Goal: Task Accomplishment & Management: Manage account settings

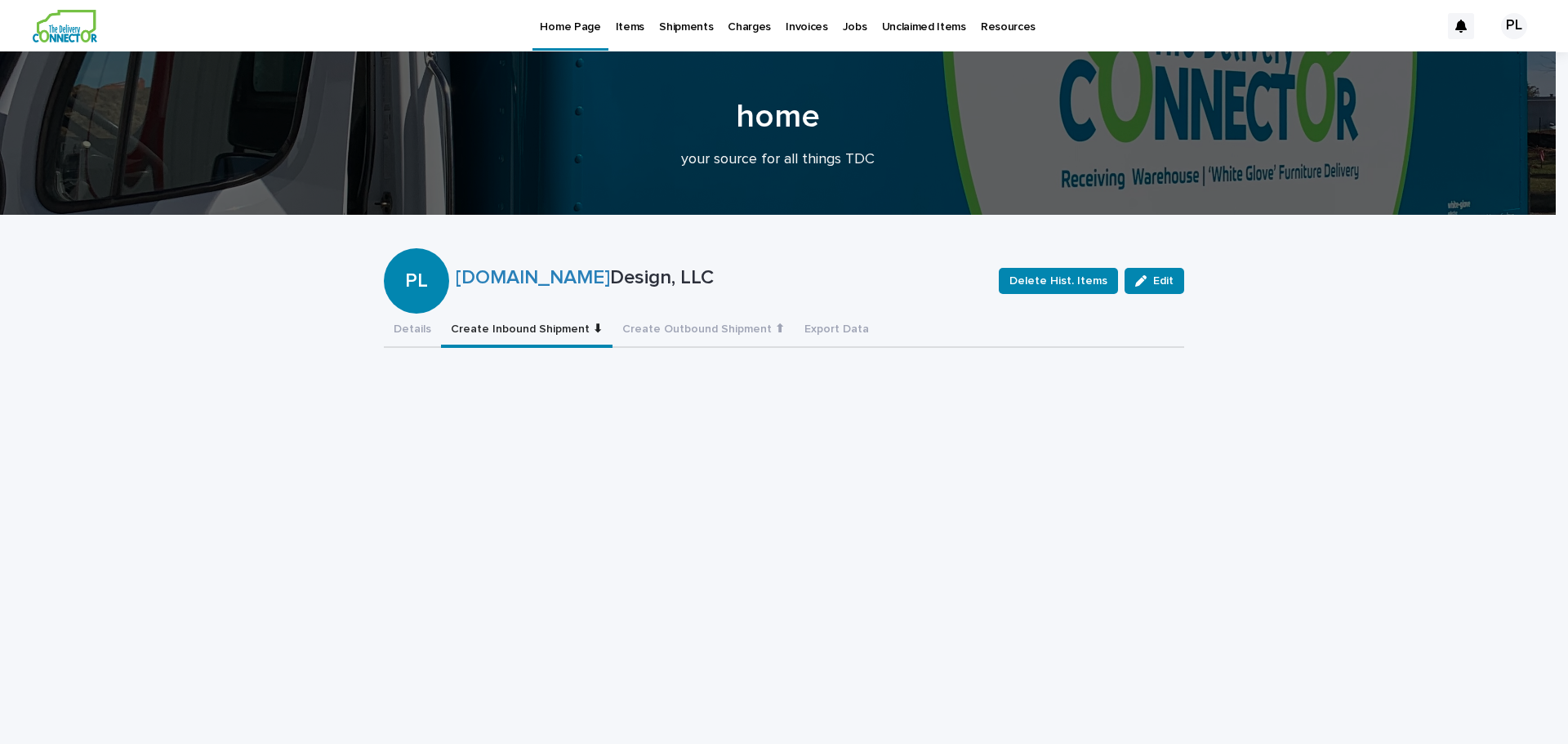
click at [620, 31] on p "Items" at bounding box center [630, 17] width 28 height 34
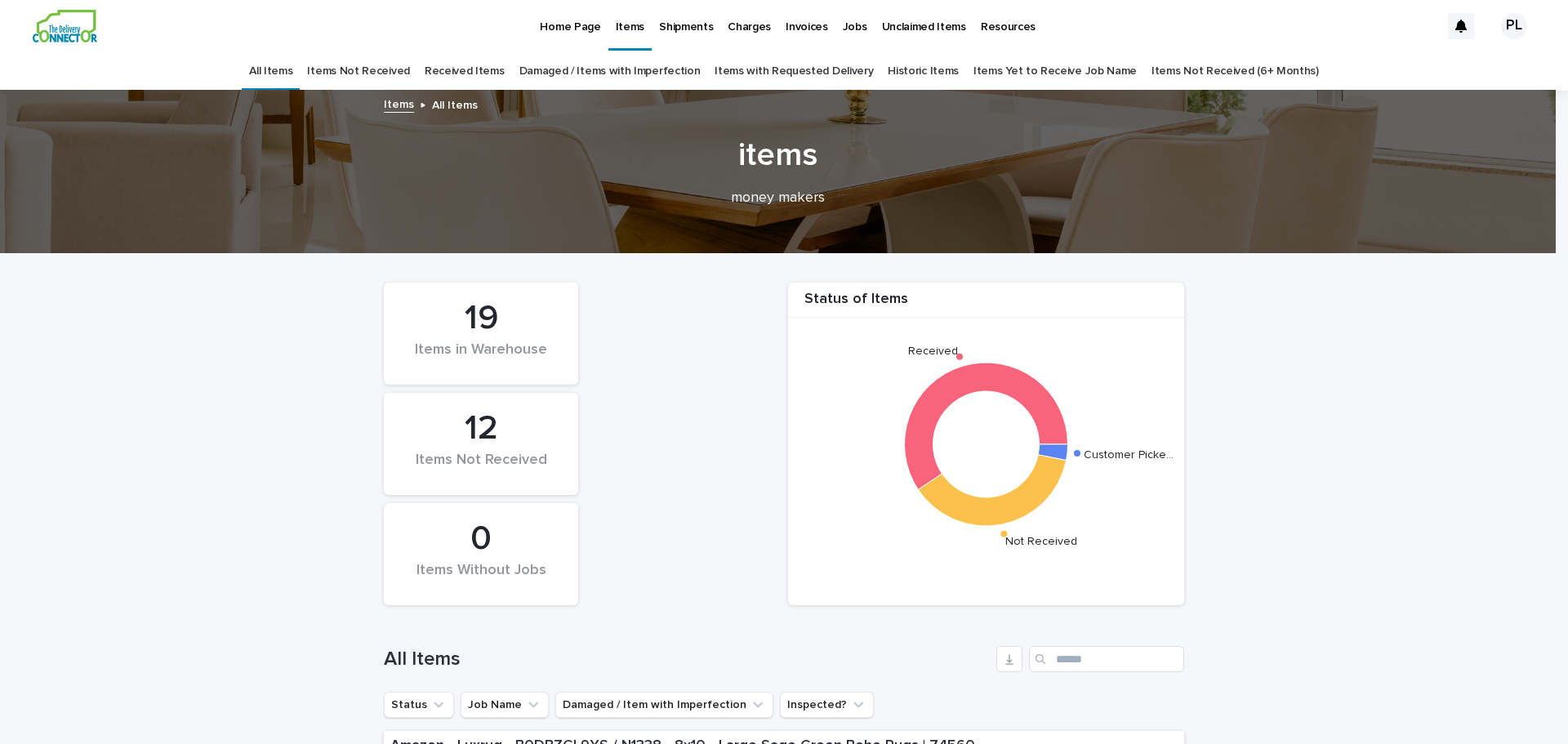
click at [381, 70] on link "Items Not Received" at bounding box center [358, 71] width 102 height 39
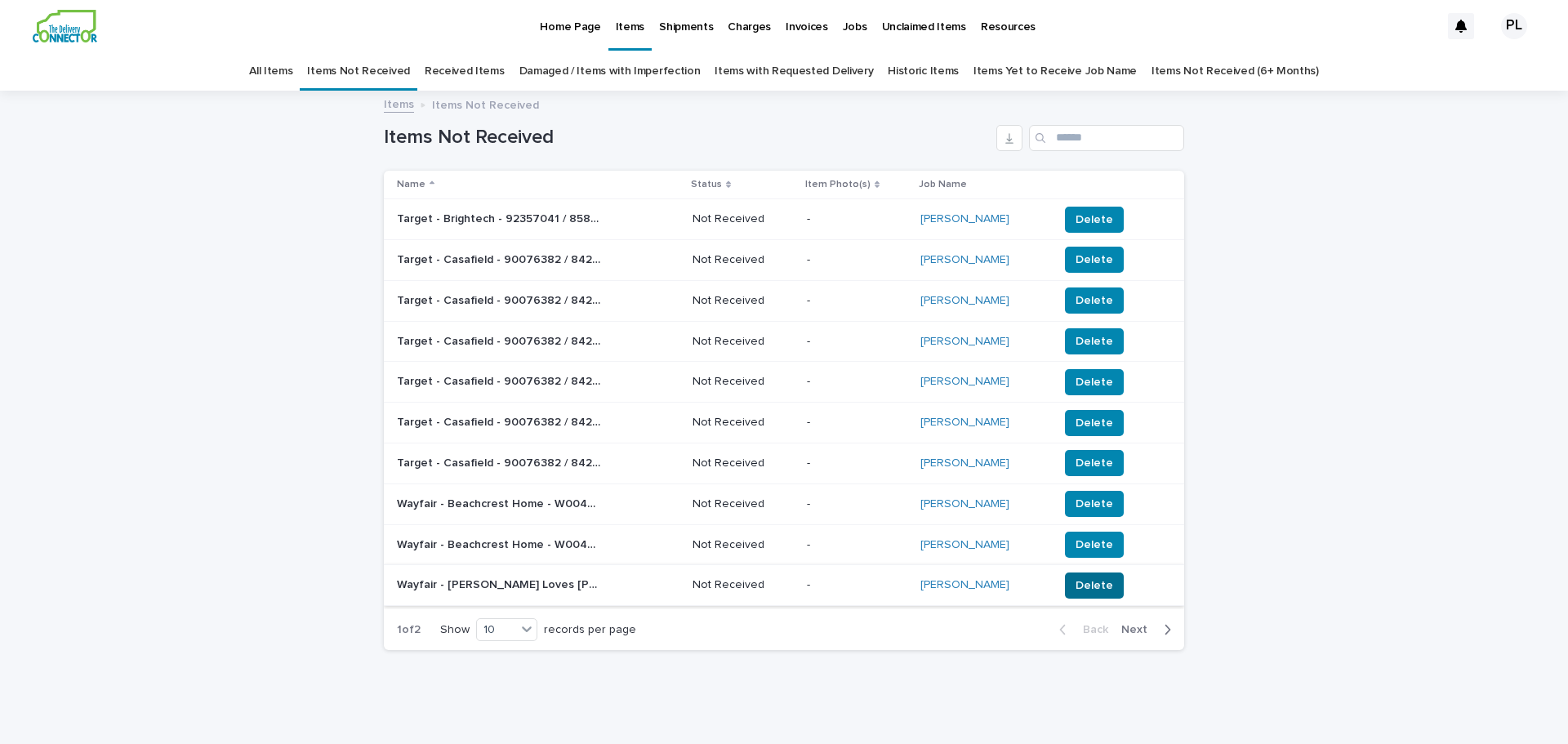
click at [1075, 587] on span "Delete" at bounding box center [1094, 585] width 38 height 16
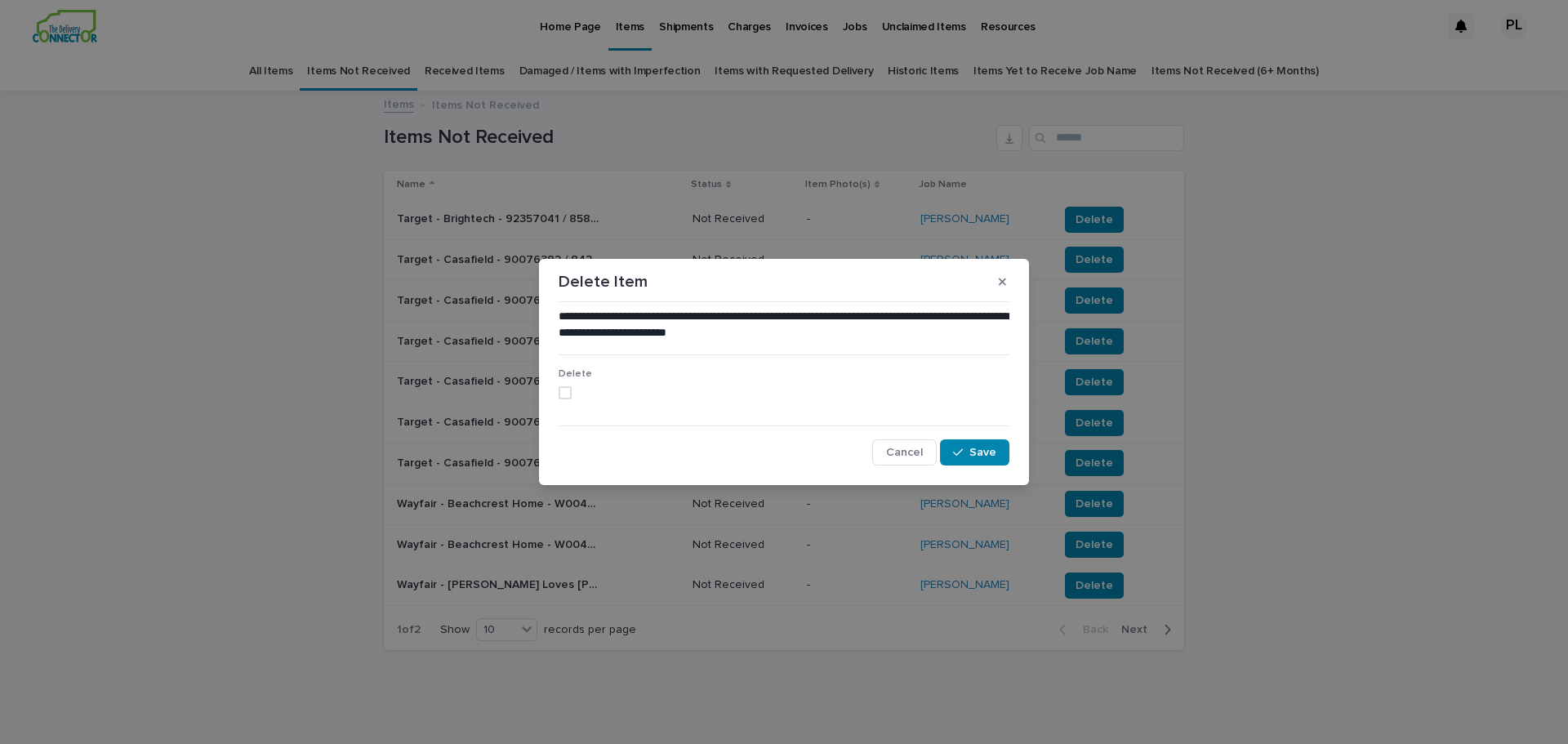
click at [566, 390] on span at bounding box center [565, 393] width 13 height 13
click at [980, 453] on span "Save" at bounding box center [983, 452] width 27 height 11
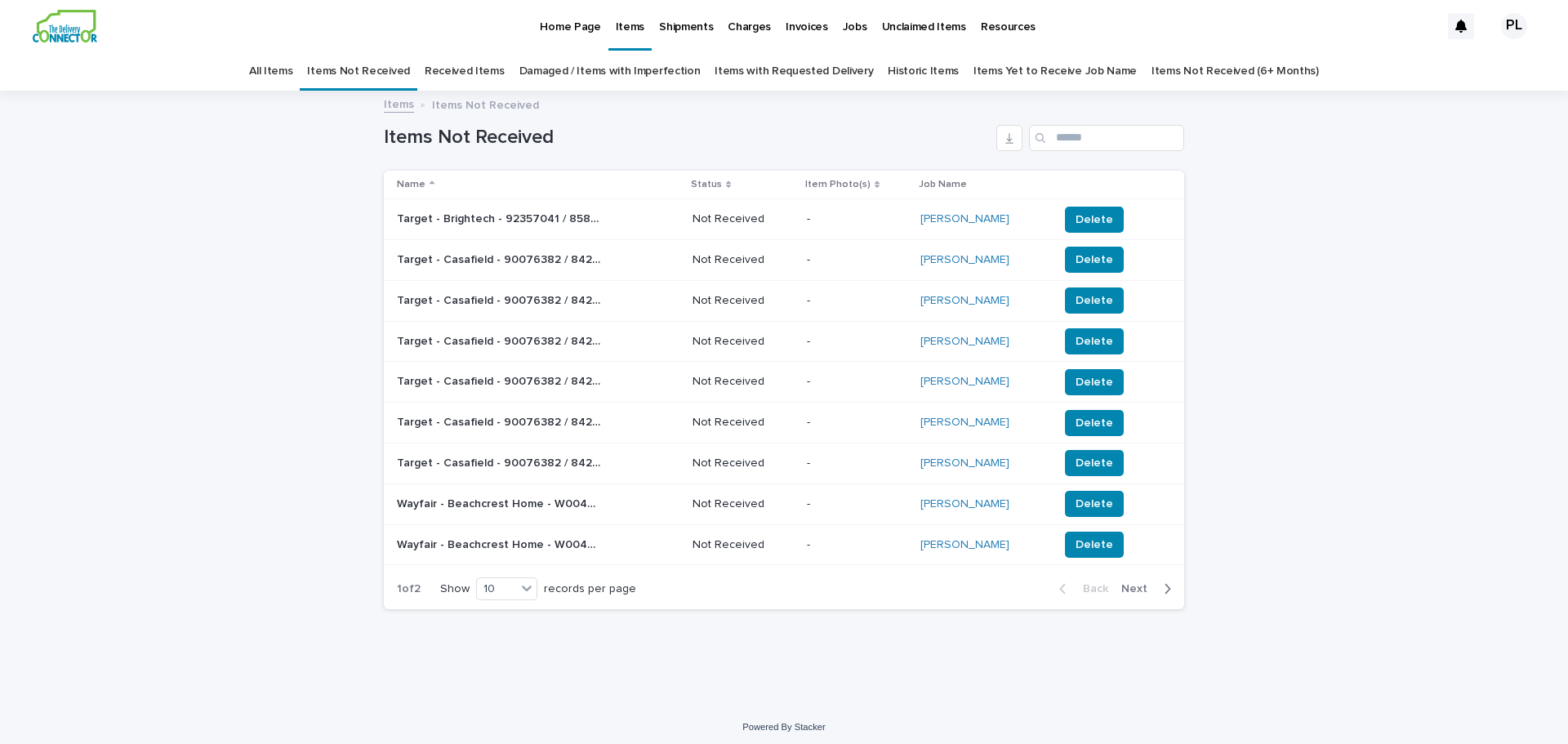
click at [293, 76] on link "All Items" at bounding box center [271, 71] width 43 height 39
